Goal: Task Accomplishment & Management: Manage account settings

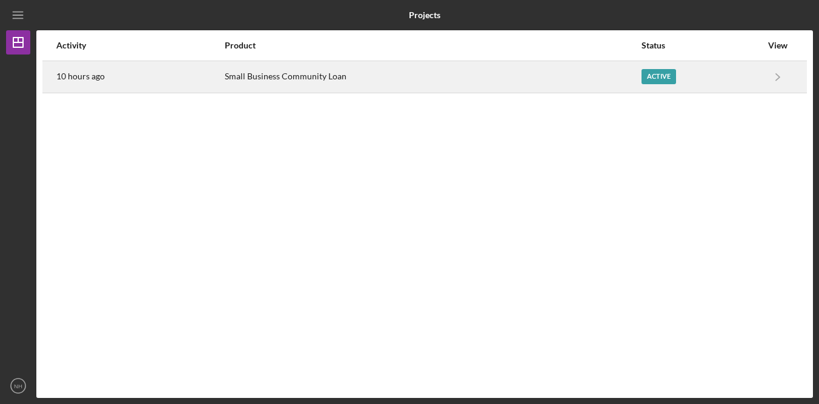
click at [521, 84] on div "Small Business Community Loan" at bounding box center [433, 77] width 416 height 30
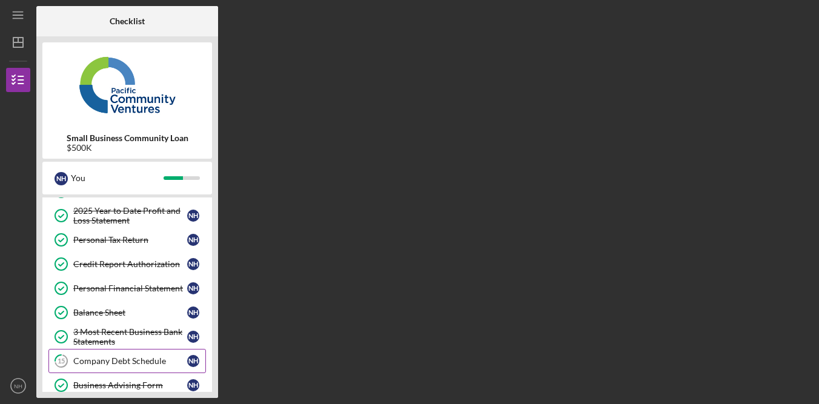
scroll to position [312, 0]
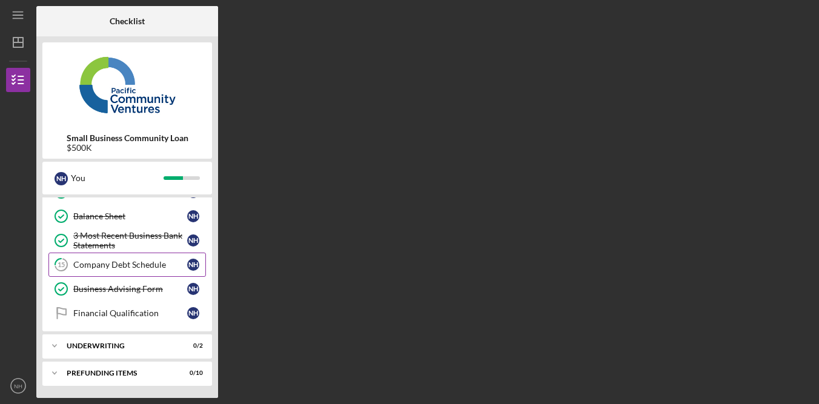
click at [147, 266] on div "Company Debt Schedule" at bounding box center [130, 265] width 114 height 10
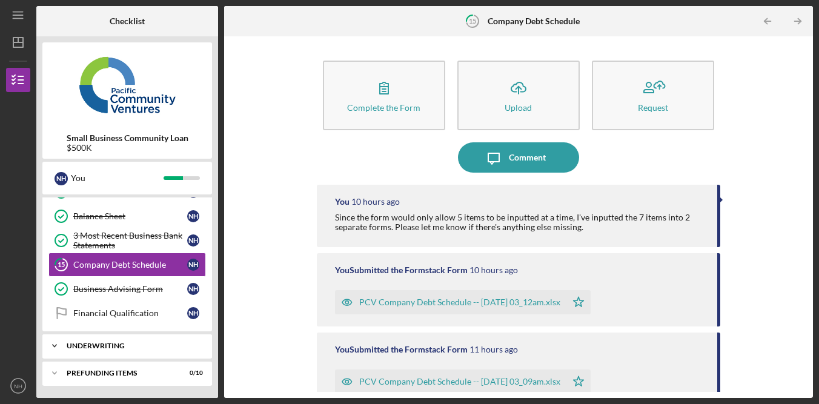
click at [152, 344] on div "Underwriting" at bounding box center [132, 345] width 130 height 7
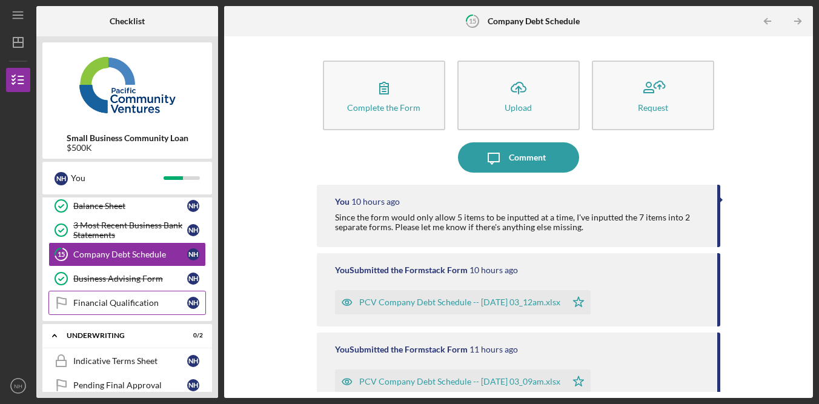
scroll to position [367, 0]
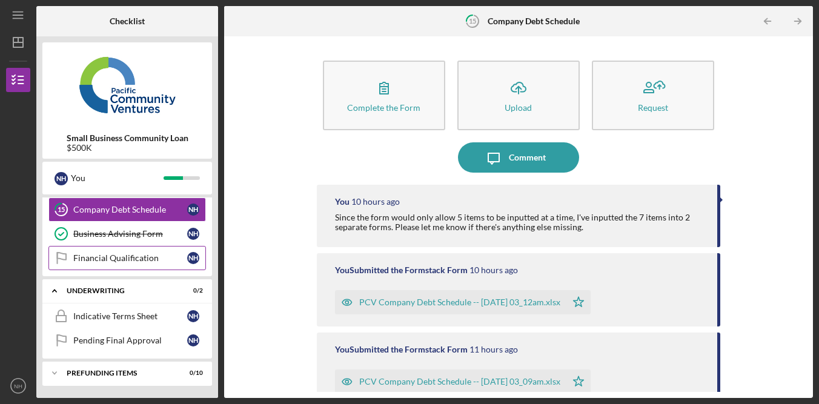
click at [152, 255] on div "Financial Qualification" at bounding box center [130, 258] width 114 height 10
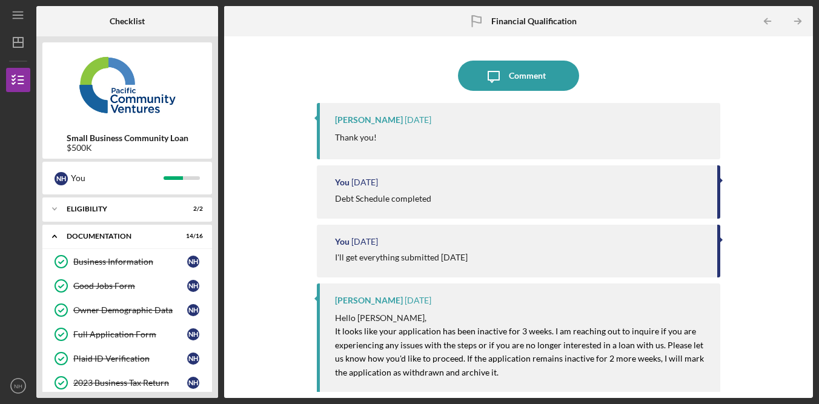
scroll to position [367, 0]
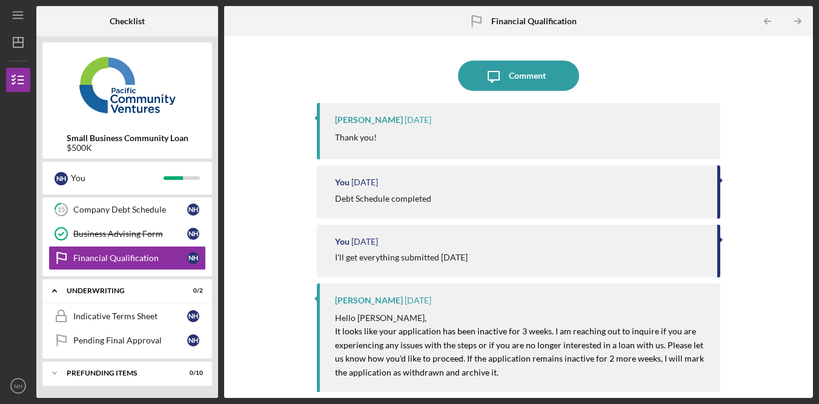
click at [787, 111] on div "Icon/Message Comment [PERSON_NAME] [DATE] Thank you! You [DATE] Debt Schedule c…" at bounding box center [518, 217] width 577 height 350
click at [786, 111] on div "Icon/Message Comment [PERSON_NAME] [DATE] Thank you! You [DATE] Debt Schedule c…" at bounding box center [518, 217] width 577 height 350
click at [762, 90] on div "Icon/Message Comment [PERSON_NAME] [DATE] Thank you! You [DATE] Debt Schedule c…" at bounding box center [518, 217] width 577 height 350
click at [762, 89] on div "Icon/Message Comment [PERSON_NAME] [DATE] Thank you! You [DATE] Debt Schedule c…" at bounding box center [518, 217] width 577 height 350
click at [773, 106] on div "Icon/Message Comment [PERSON_NAME] [DATE] Thank you! You [DATE] Debt Schedule c…" at bounding box center [518, 217] width 577 height 350
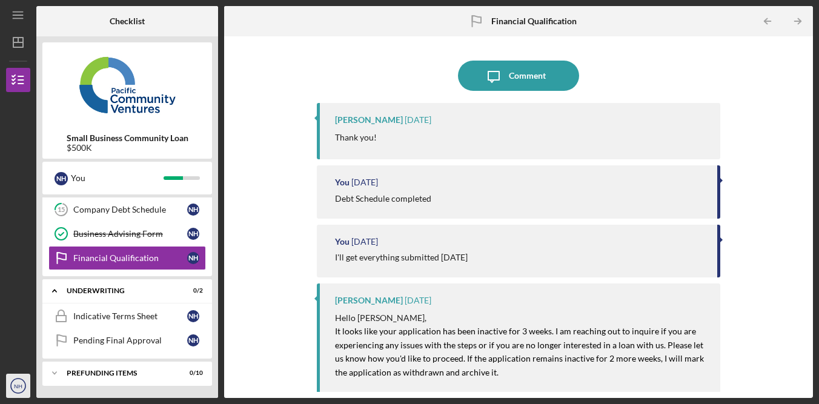
click at [21, 388] on text "NH" at bounding box center [18, 386] width 8 height 7
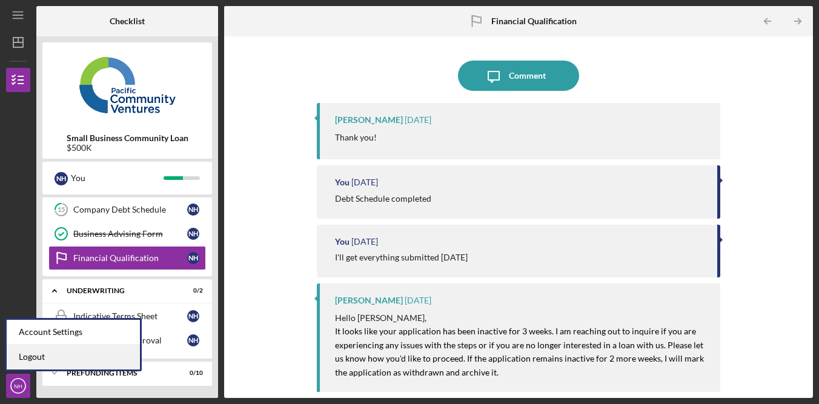
click at [76, 355] on link "Logout" at bounding box center [73, 357] width 133 height 25
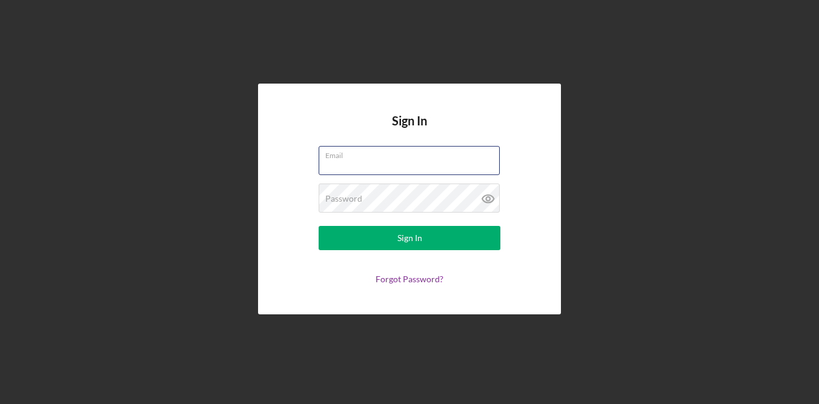
type input "[EMAIL_ADDRESS][DOMAIN_NAME]"
